Goal: Feedback & Contribution: Contribute content

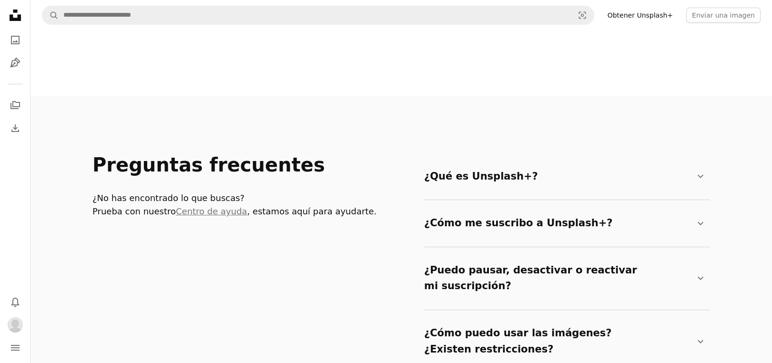
scroll to position [1510, 0]
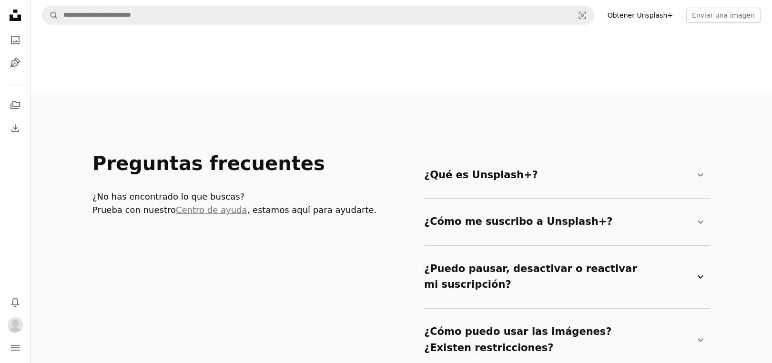
click at [701, 275] on icon at bounding box center [700, 276] width 6 height 3
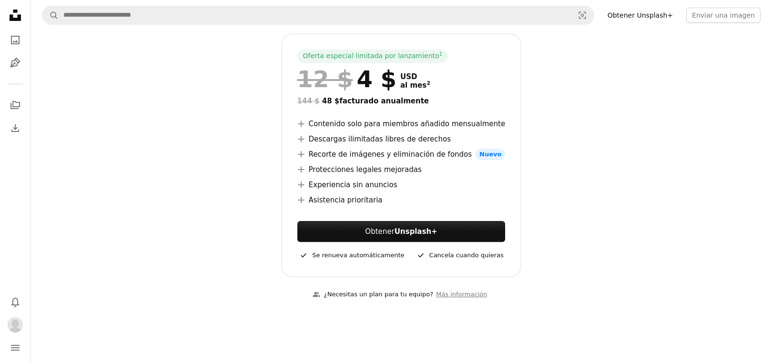
scroll to position [148, 0]
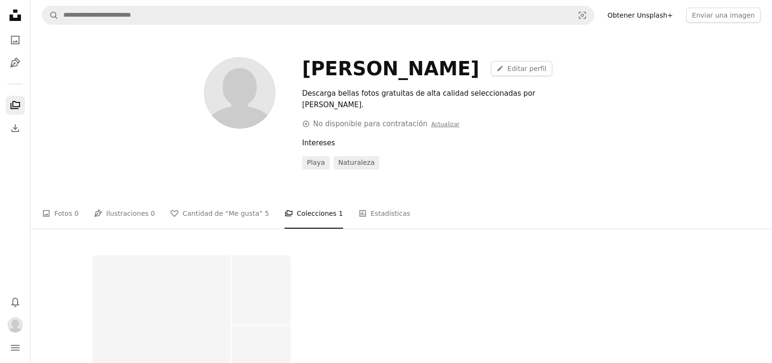
scroll to position [384, 0]
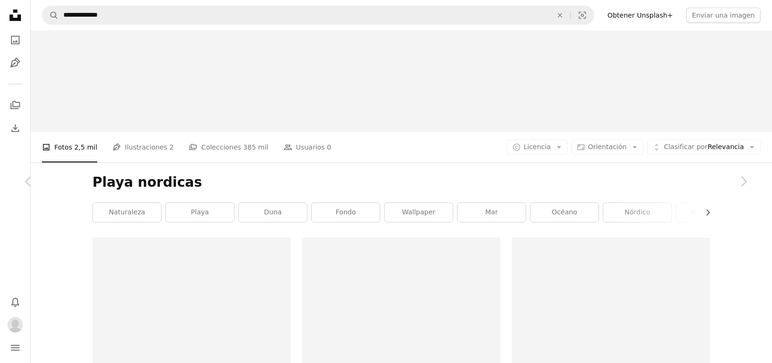
scroll to position [752, 0]
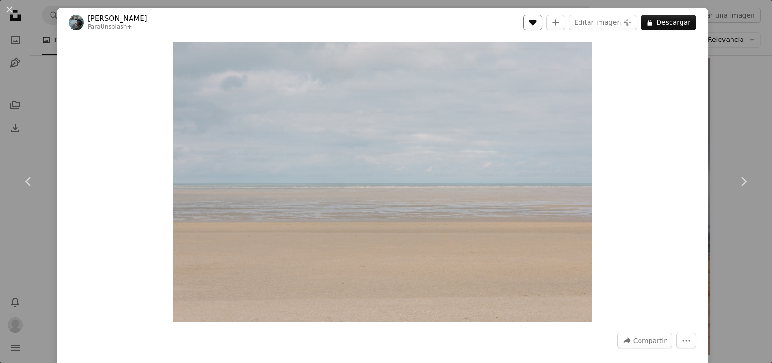
click at [536, 26] on icon "A heart" at bounding box center [533, 23] width 8 height 8
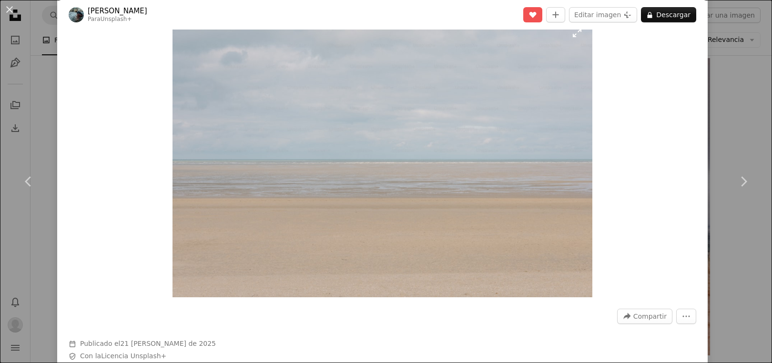
scroll to position [0, 0]
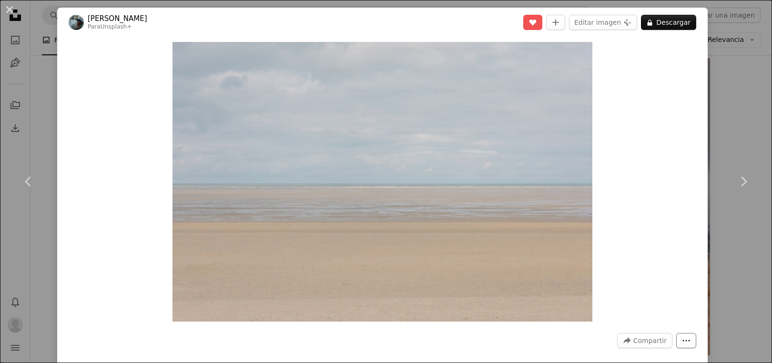
click at [690, 342] on icon "More Actions" at bounding box center [686, 340] width 9 height 9
click at [559, 25] on icon "A plus sign" at bounding box center [556, 23] width 8 height 8
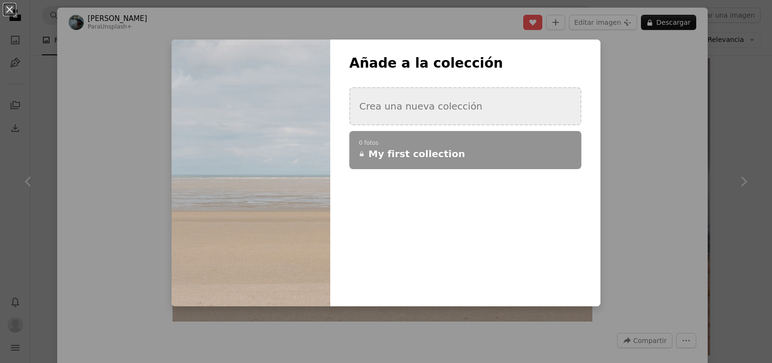
click at [399, 109] on button "Crea una nueva colección" at bounding box center [465, 106] width 232 height 38
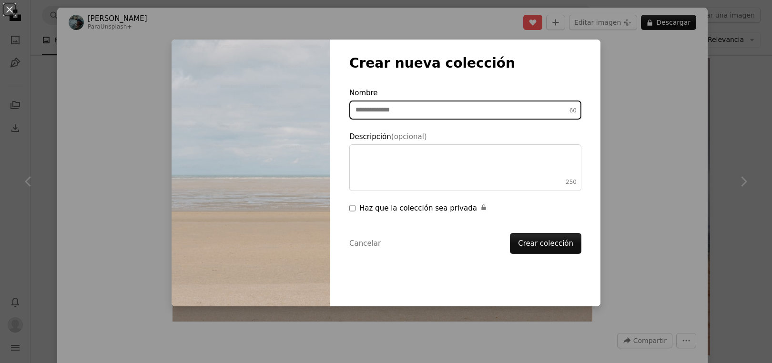
click at [411, 112] on input "Nombre 60" at bounding box center [465, 110] width 232 height 19
type input "**********"
click at [510, 233] on button "Crear colección" at bounding box center [545, 243] width 71 height 21
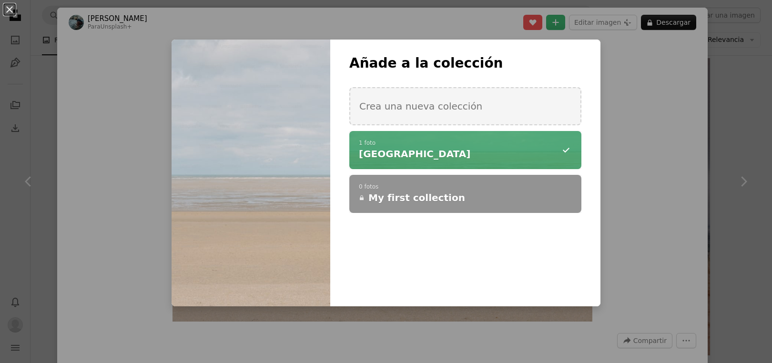
click at [286, 163] on div at bounding box center [250, 173] width 159 height 267
click at [10, 11] on button "An X shape" at bounding box center [9, 9] width 11 height 11
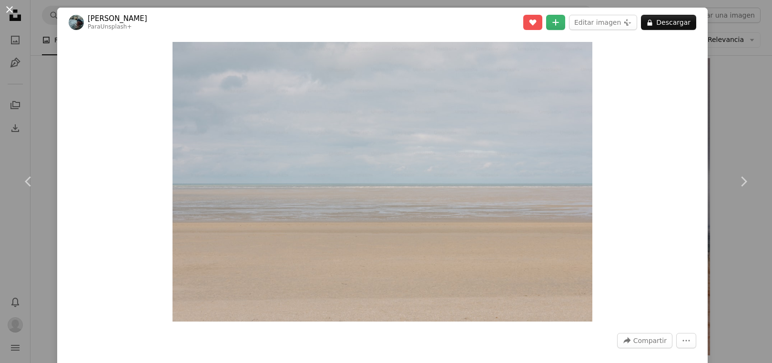
click at [11, 7] on button "An X shape" at bounding box center [9, 9] width 11 height 11
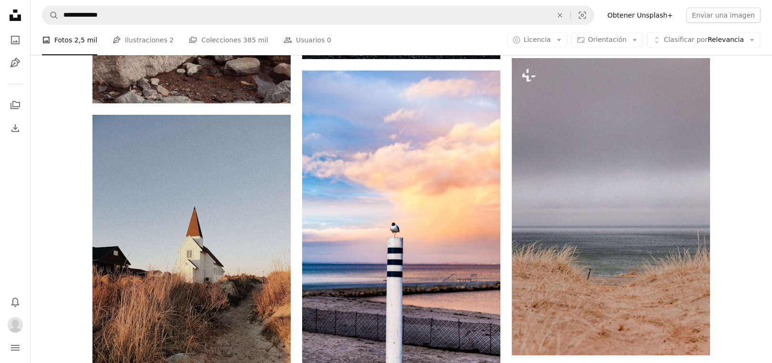
scroll to position [1056, 0]
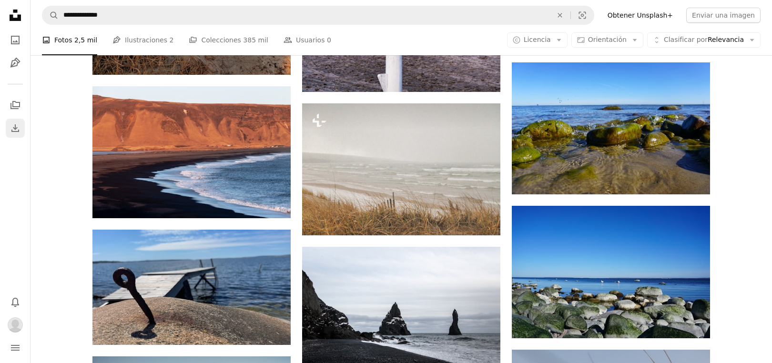
click at [16, 129] on icon "Download" at bounding box center [15, 127] width 11 height 11
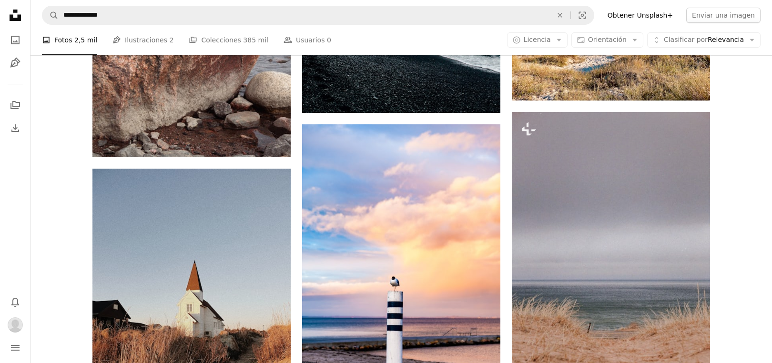
scroll to position [697, 0]
click at [12, 40] on icon "A photo" at bounding box center [15, 39] width 11 height 11
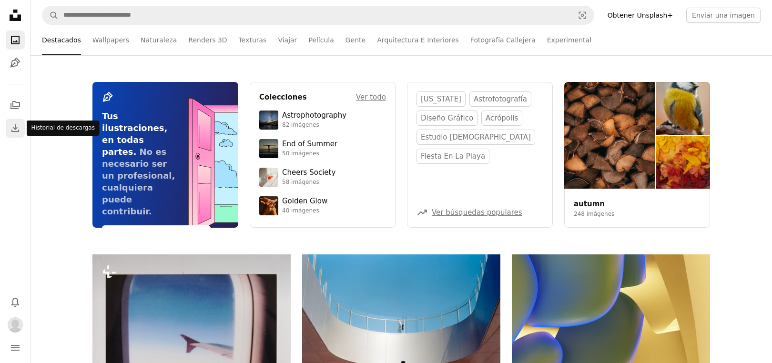
click at [14, 130] on icon "Download" at bounding box center [15, 127] width 11 height 11
click at [13, 349] on icon "navigation menu" at bounding box center [15, 347] width 11 height 11
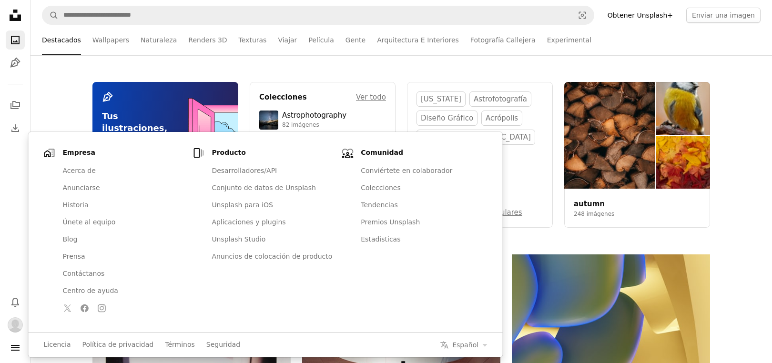
click at [69, 98] on div "Pen Tool Tus ilustraciones, en todas partes. No es necesario ser un profesional…" at bounding box center [400, 155] width 741 height 146
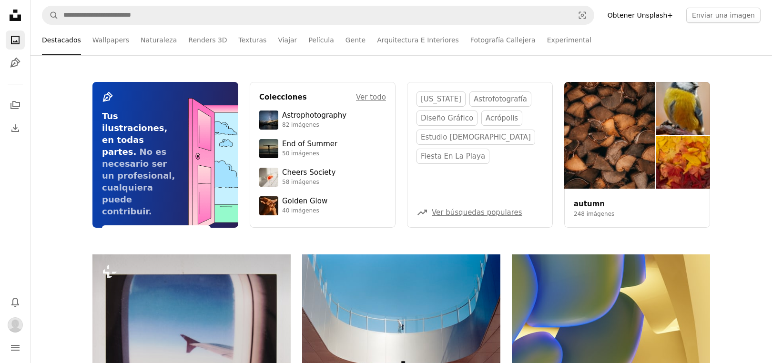
click at [15, 18] on icon at bounding box center [15, 15] width 11 height 11
click at [15, 41] on icon "Fotos" at bounding box center [15, 40] width 9 height 9
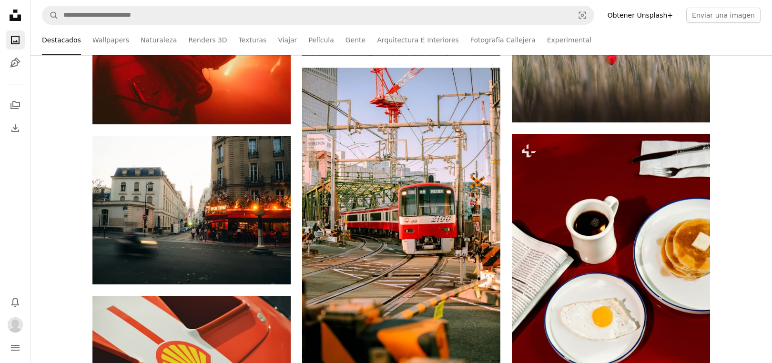
scroll to position [4749, 0]
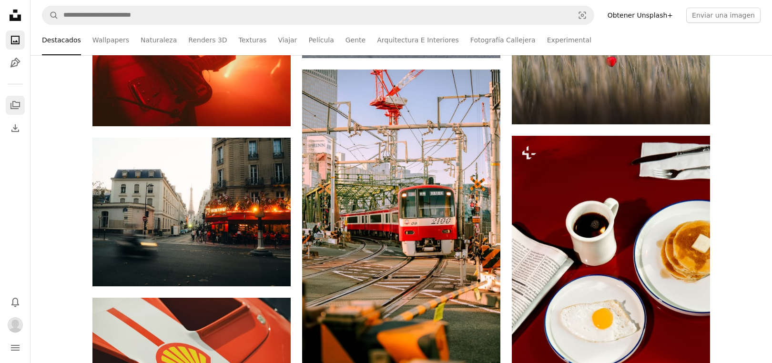
click at [15, 107] on icon "A stack of folders" at bounding box center [15, 105] width 11 height 11
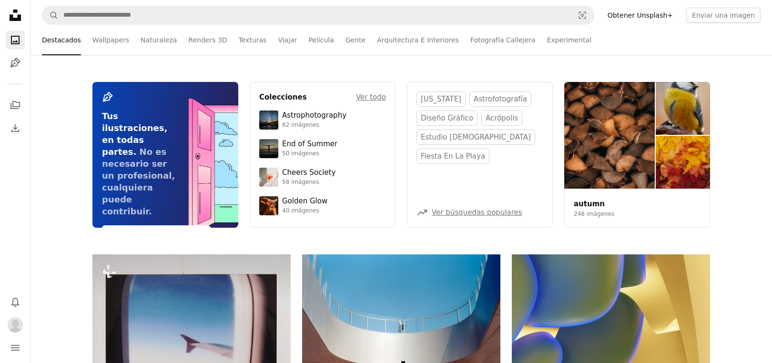
scroll to position [4749, 0]
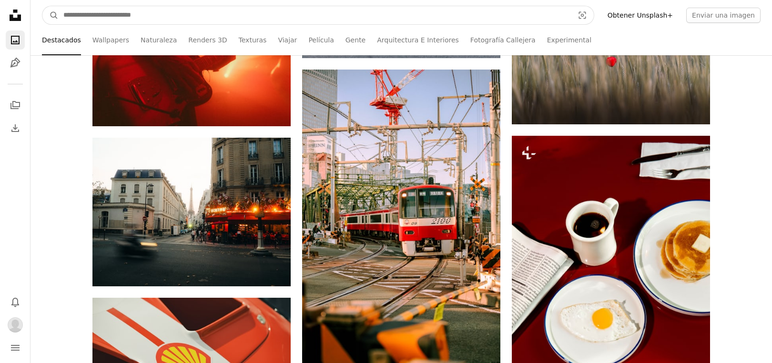
click at [155, 17] on input "Encuentra imágenes en todo el sitio" at bounding box center [315, 15] width 512 height 18
type input "********"
click button "A magnifying glass" at bounding box center [50, 15] width 16 height 18
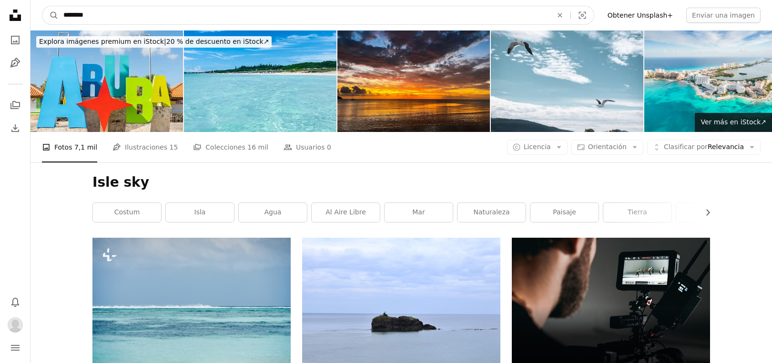
click at [104, 18] on input "********" at bounding box center [304, 15] width 491 height 18
type input "*"
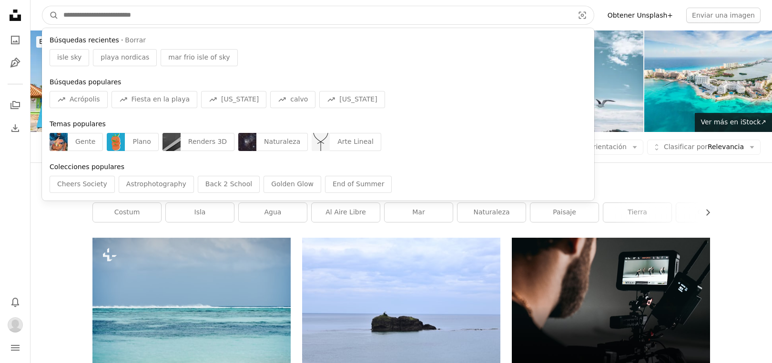
paste input "**********"
type input "**********"
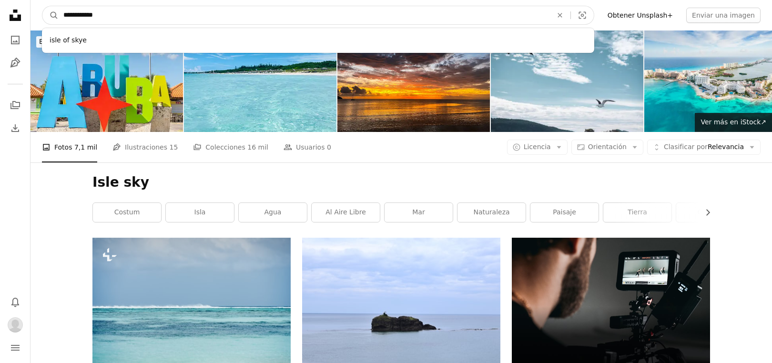
click button "A magnifying glass" at bounding box center [50, 15] width 16 height 18
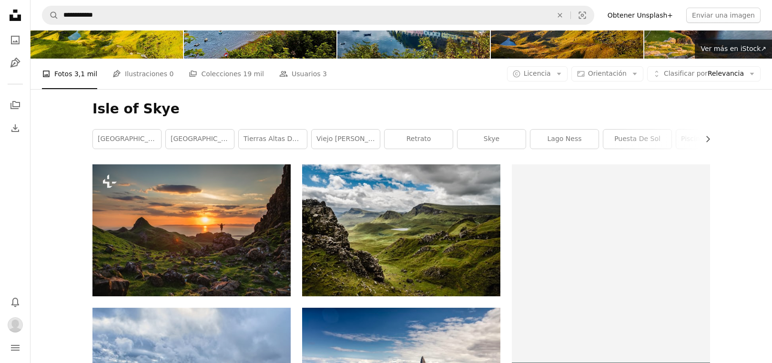
scroll to position [92, 0]
